Goal: Navigation & Orientation: Find specific page/section

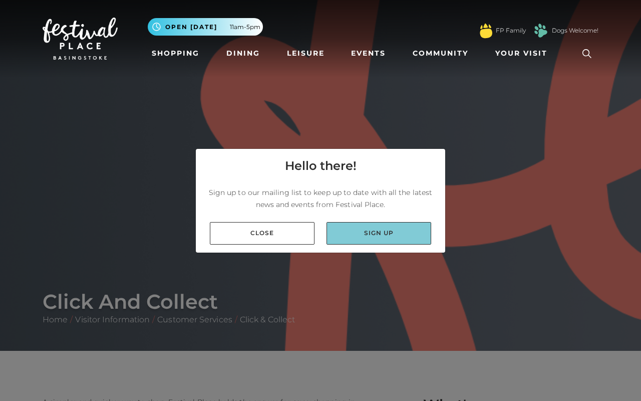
click at [386, 230] on link "Sign up" at bounding box center [378, 233] width 105 height 23
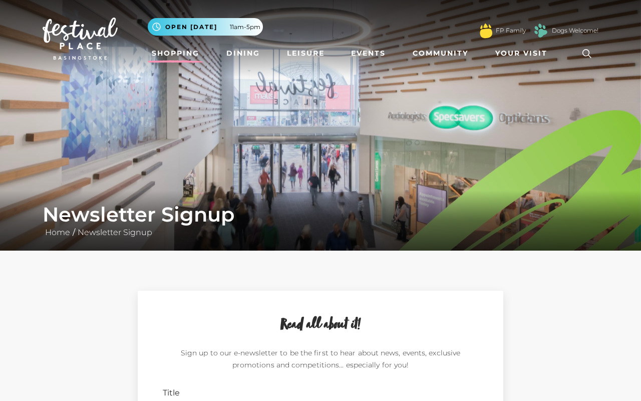
click at [185, 56] on link "Shopping" at bounding box center [176, 53] width 56 height 19
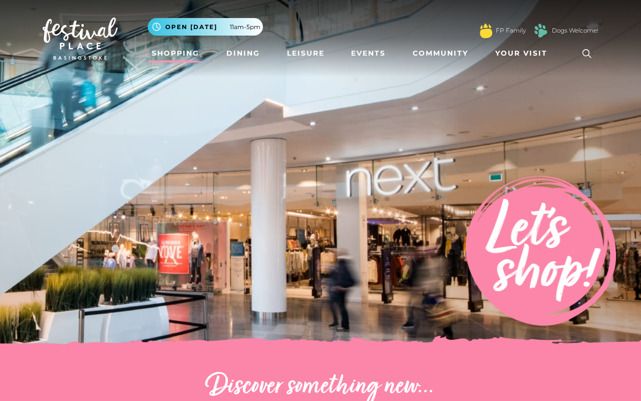
click at [205, 29] on span "Open [DATE]" at bounding box center [191, 27] width 52 height 9
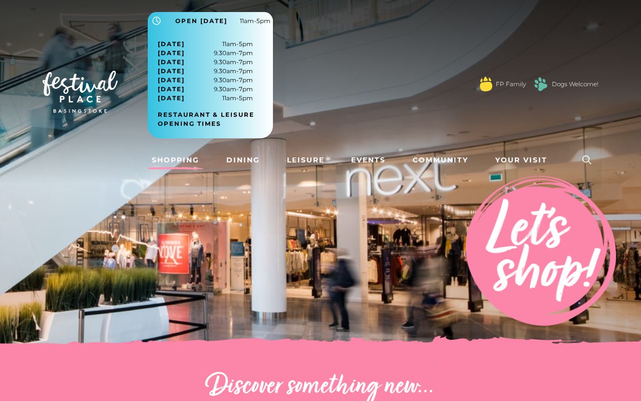
click at [353, 279] on img at bounding box center [320, 175] width 641 height 351
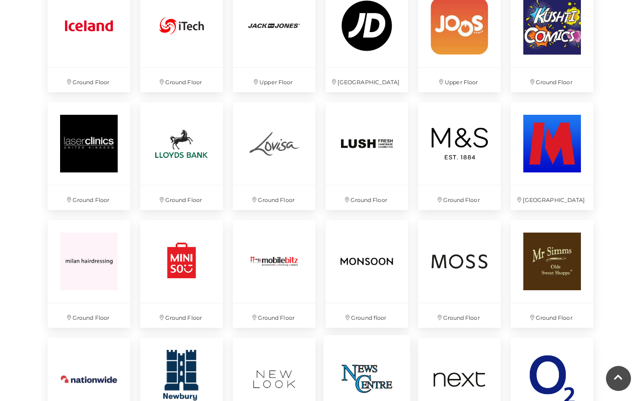
scroll to position [1588, 0]
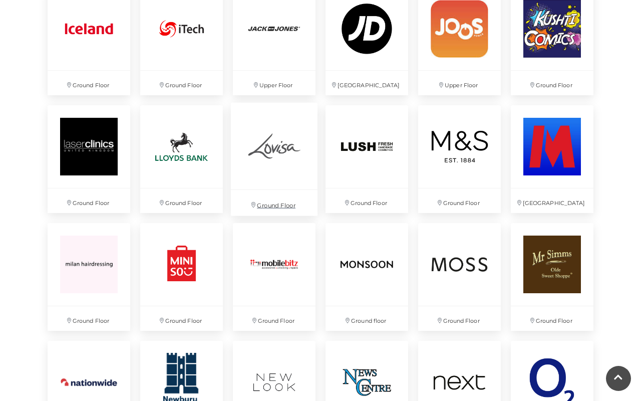
click at [281, 168] on img at bounding box center [274, 146] width 87 height 87
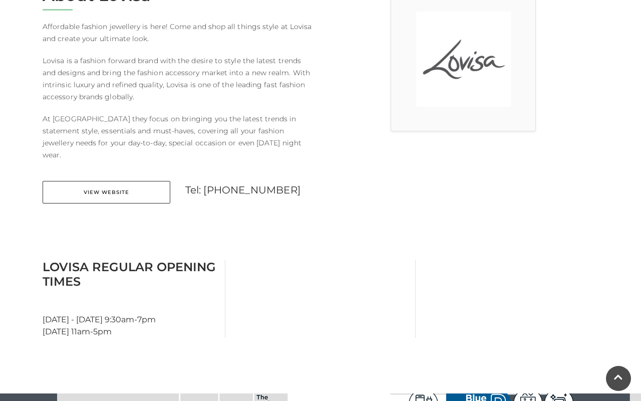
scroll to position [318, 0]
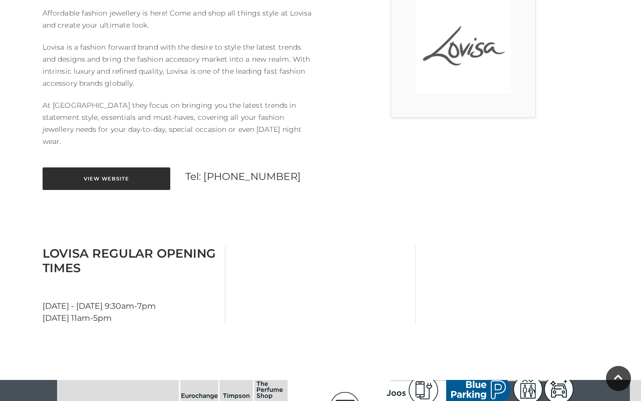
click at [148, 172] on link "View Website" at bounding box center [107, 178] width 128 height 23
